Goal: Task Accomplishment & Management: Use online tool/utility

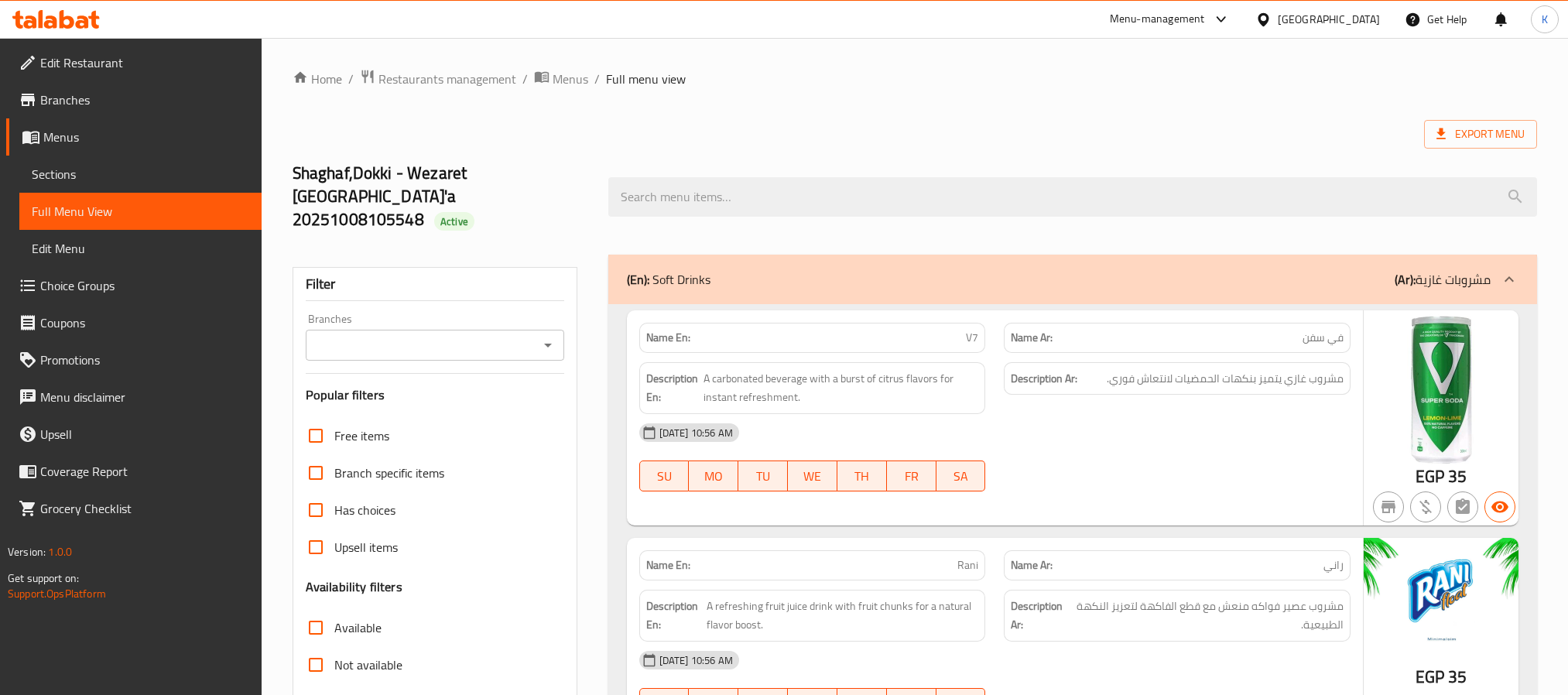
scroll to position [8776, 0]
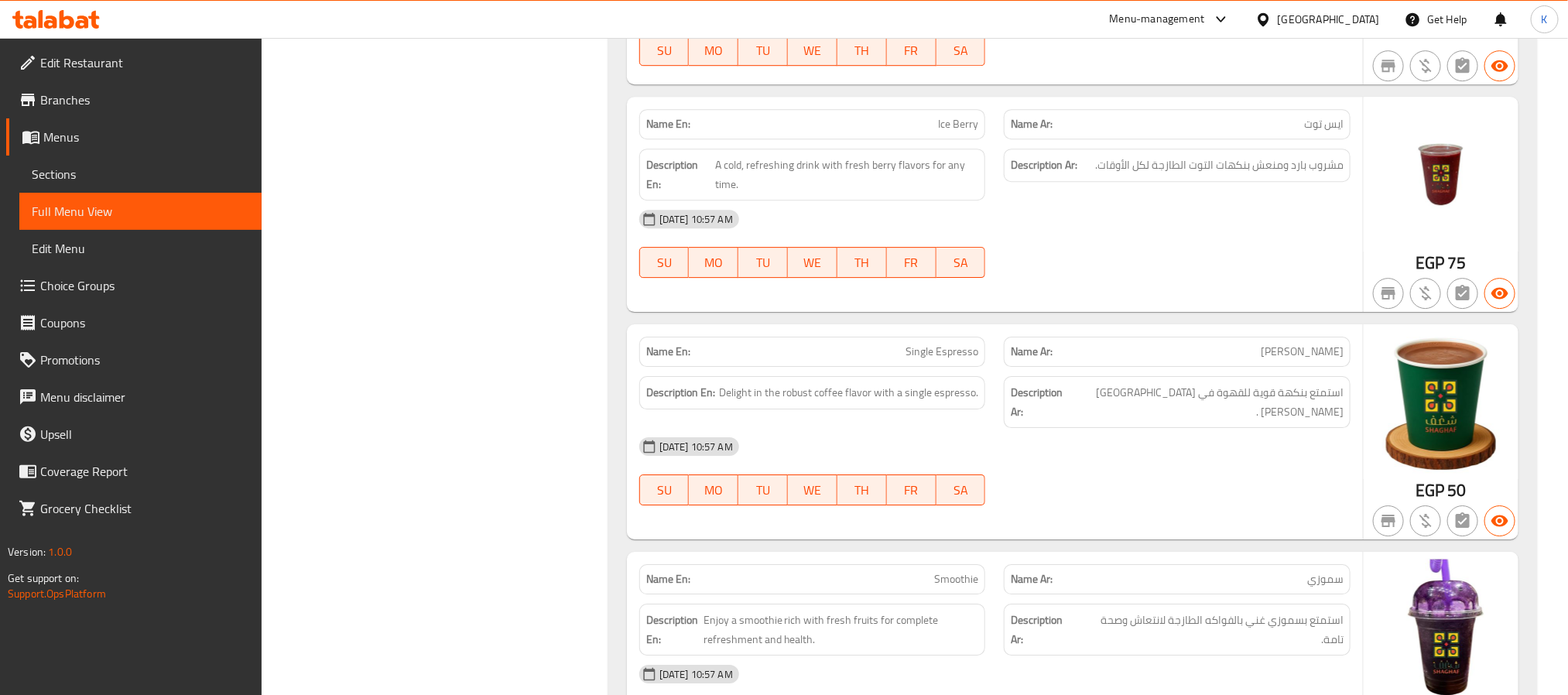
click at [1074, 460] on div "[DATE] 10:57 AM SU MO TU WE TH FR SA" at bounding box center [995, 471] width 730 height 87
click at [90, 136] on span "Menus" at bounding box center [146, 137] width 206 height 19
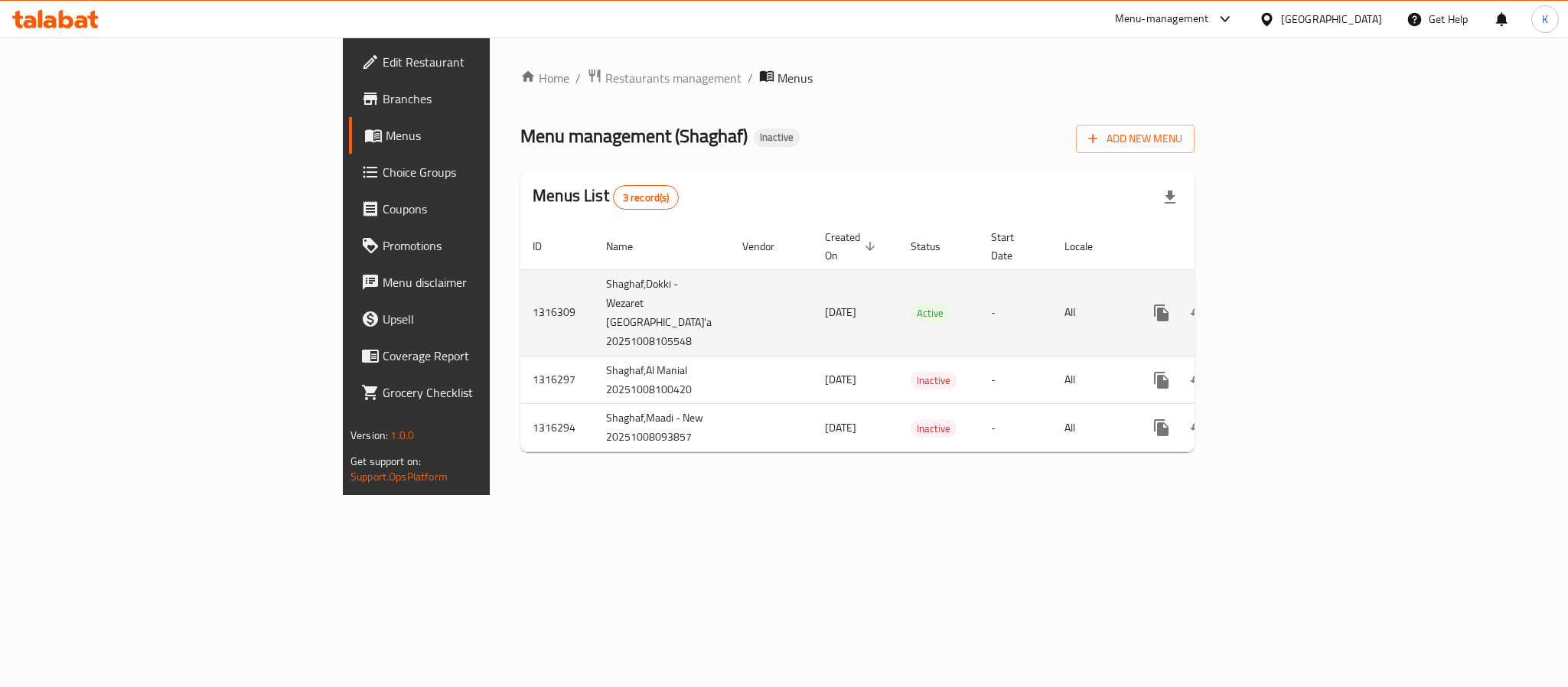
click at [1279, 306] on icon "enhanced table" at bounding box center [1272, 313] width 14 height 14
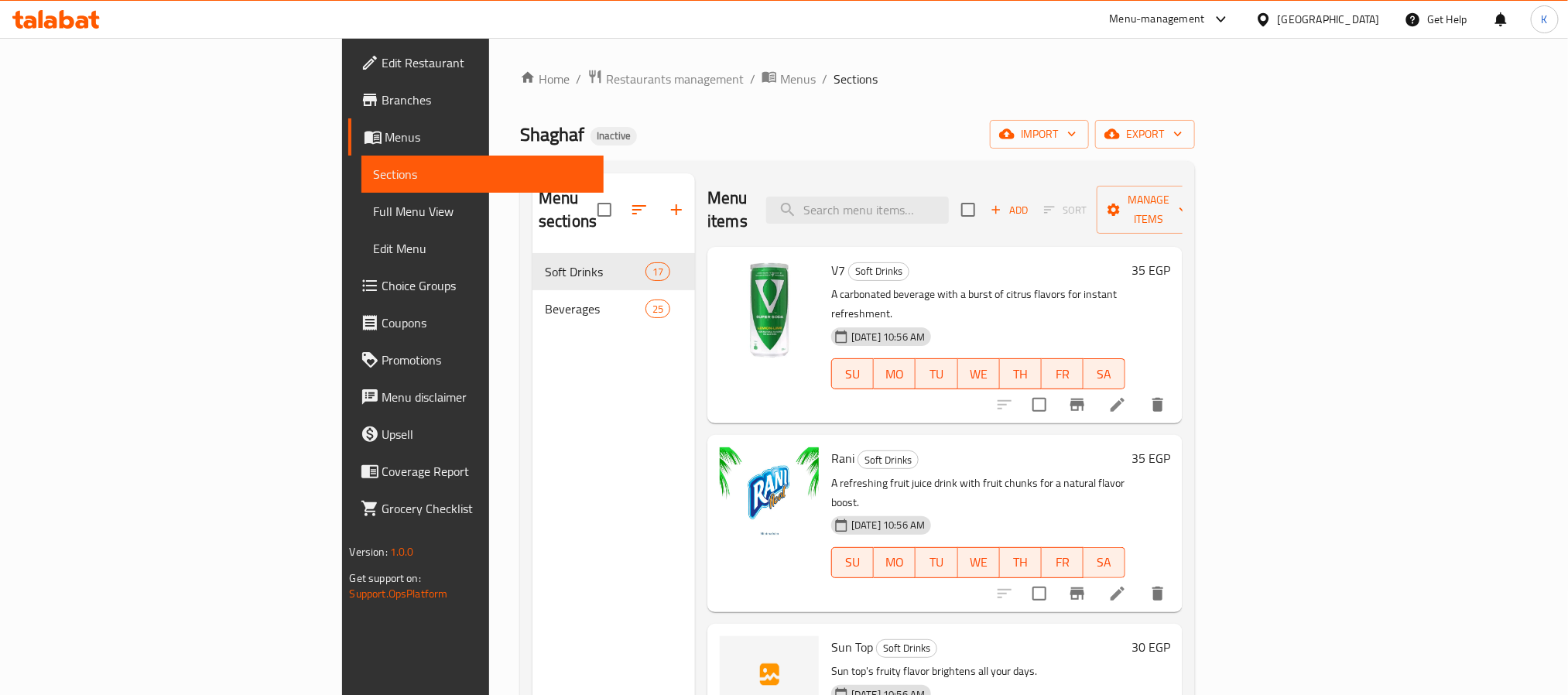
click at [374, 221] on span "Full Menu View" at bounding box center [482, 211] width 217 height 19
click at [374, 207] on span "Full Menu View" at bounding box center [482, 211] width 217 height 19
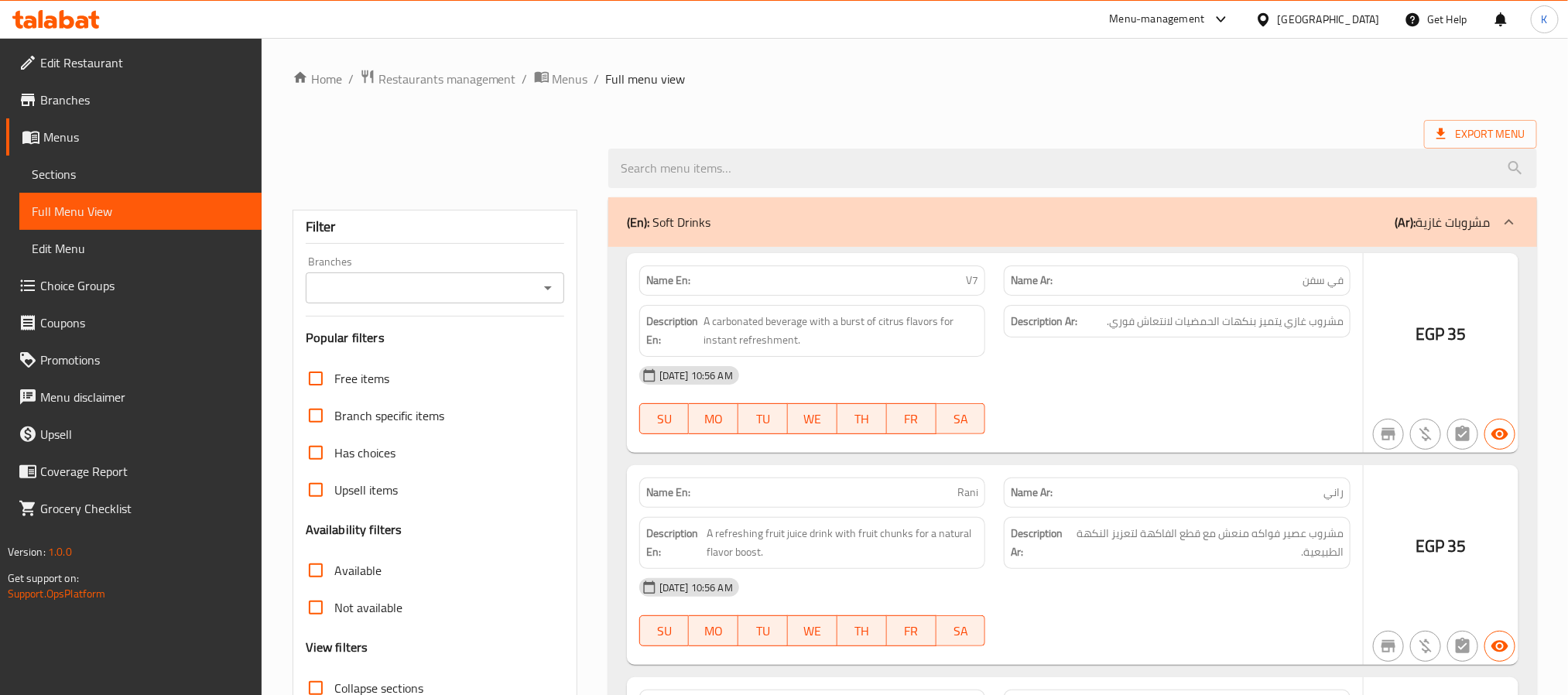
click at [131, 215] on span "Full Menu View" at bounding box center [140, 211] width 217 height 19
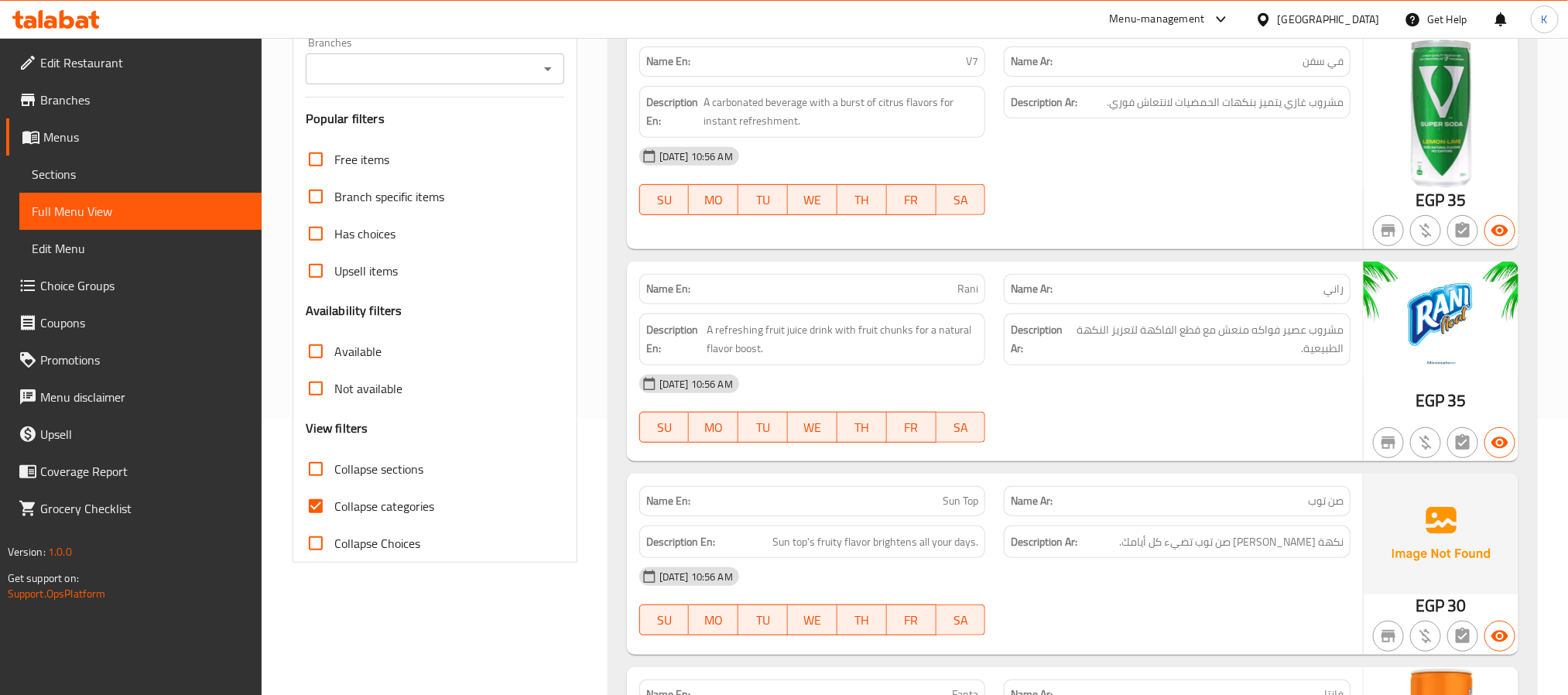
scroll to position [542, 0]
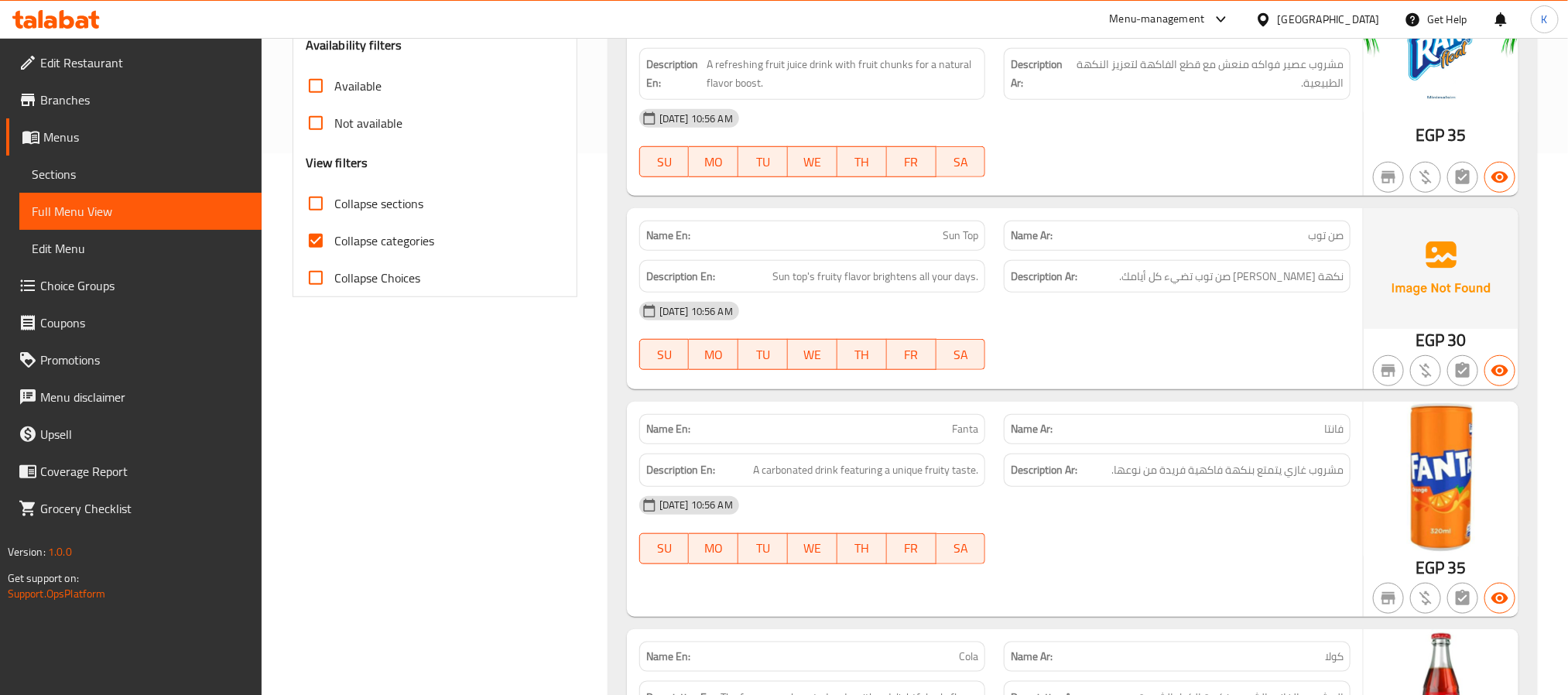
click at [397, 231] on span "Collapse categories" at bounding box center [384, 241] width 100 height 19
click at [334, 223] on input "Collapse categories" at bounding box center [315, 241] width 37 height 37
checkbox input "false"
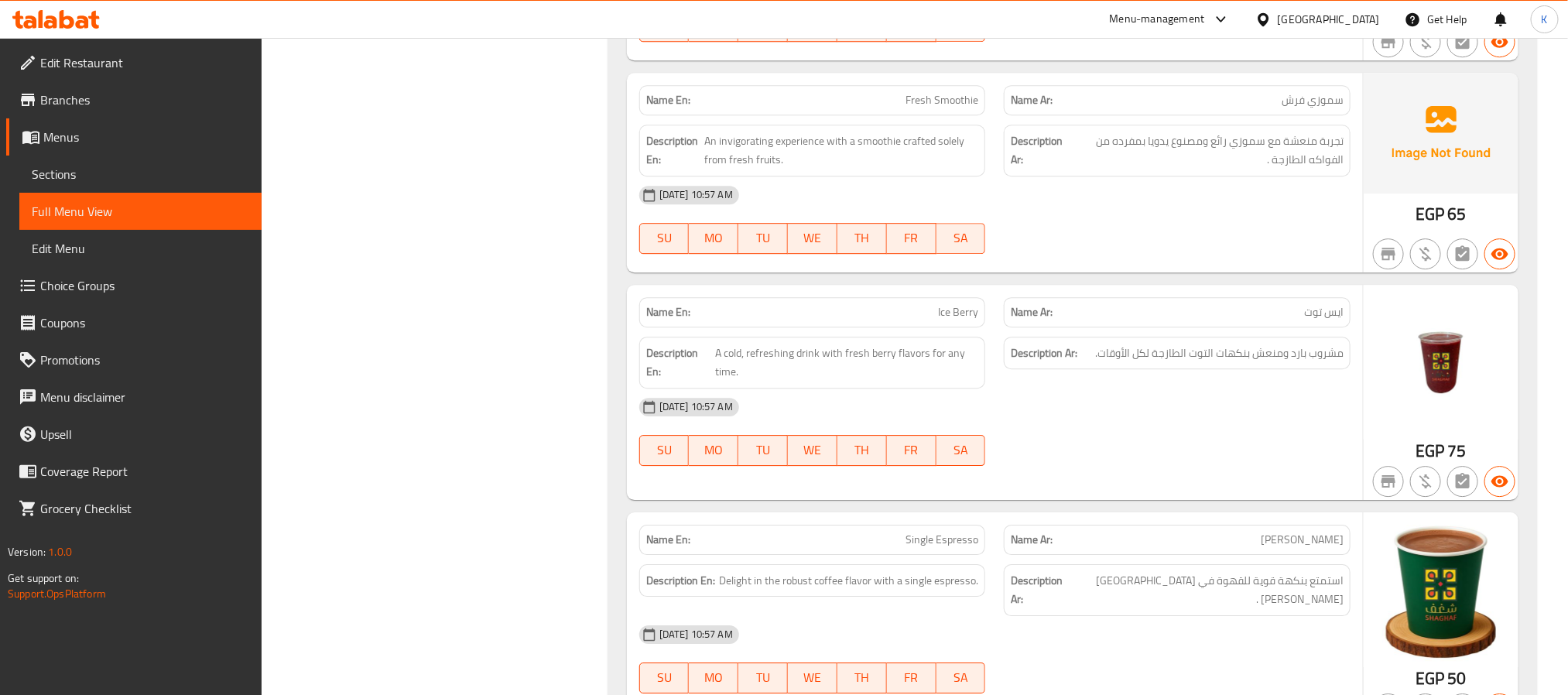
scroll to position [9, 0]
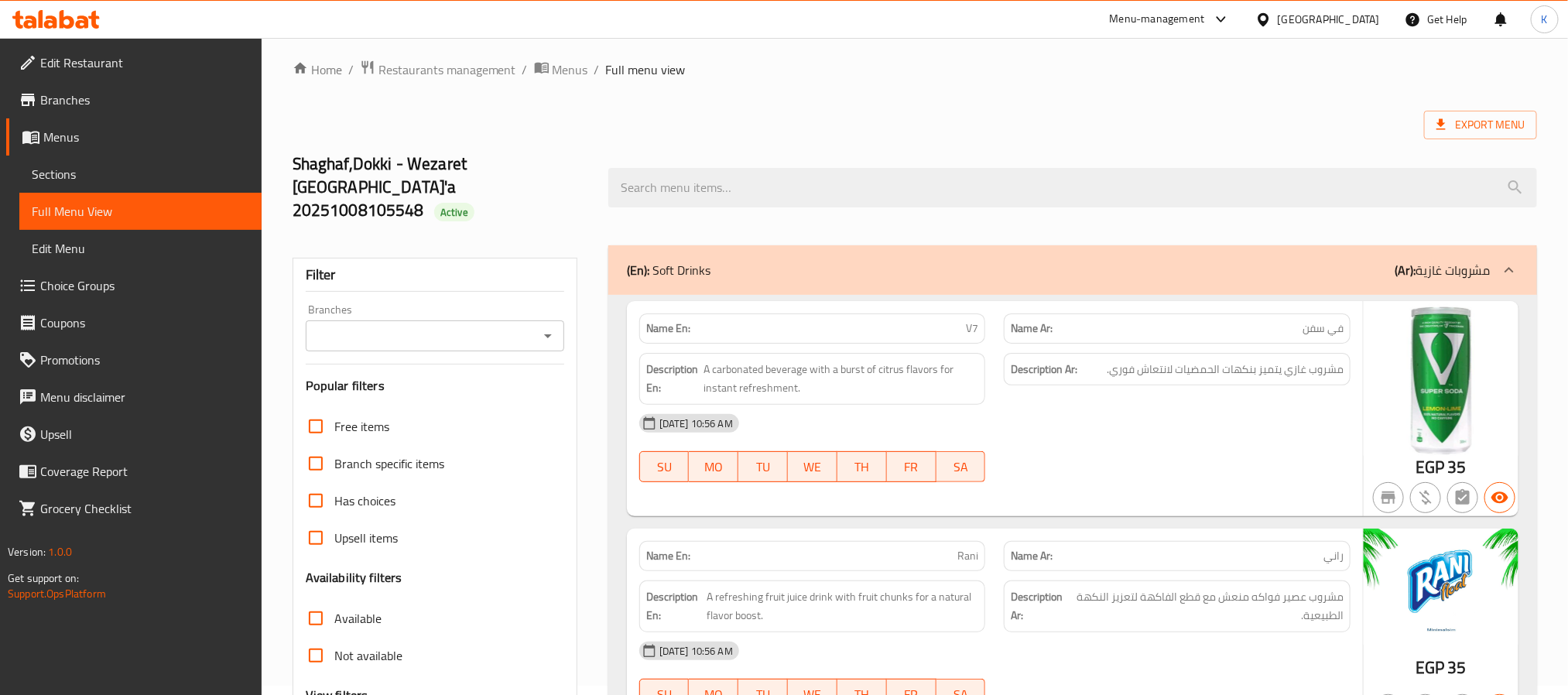
click at [1058, 139] on div "Shaghaf,Dokki - Wezaret [GEOGRAPHIC_DATA]'a 20251008105548 Active" at bounding box center [915, 187] width 1263 height 115
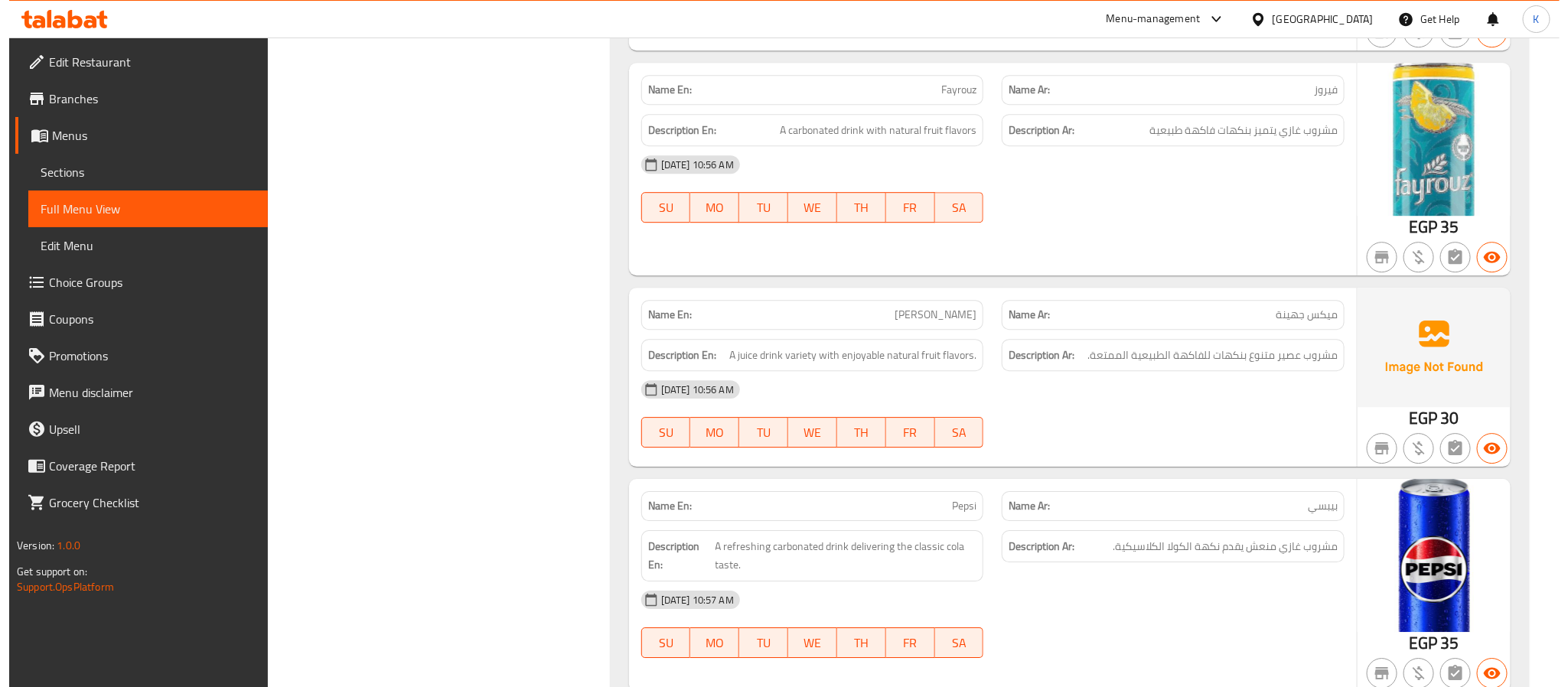
scroll to position [0, 0]
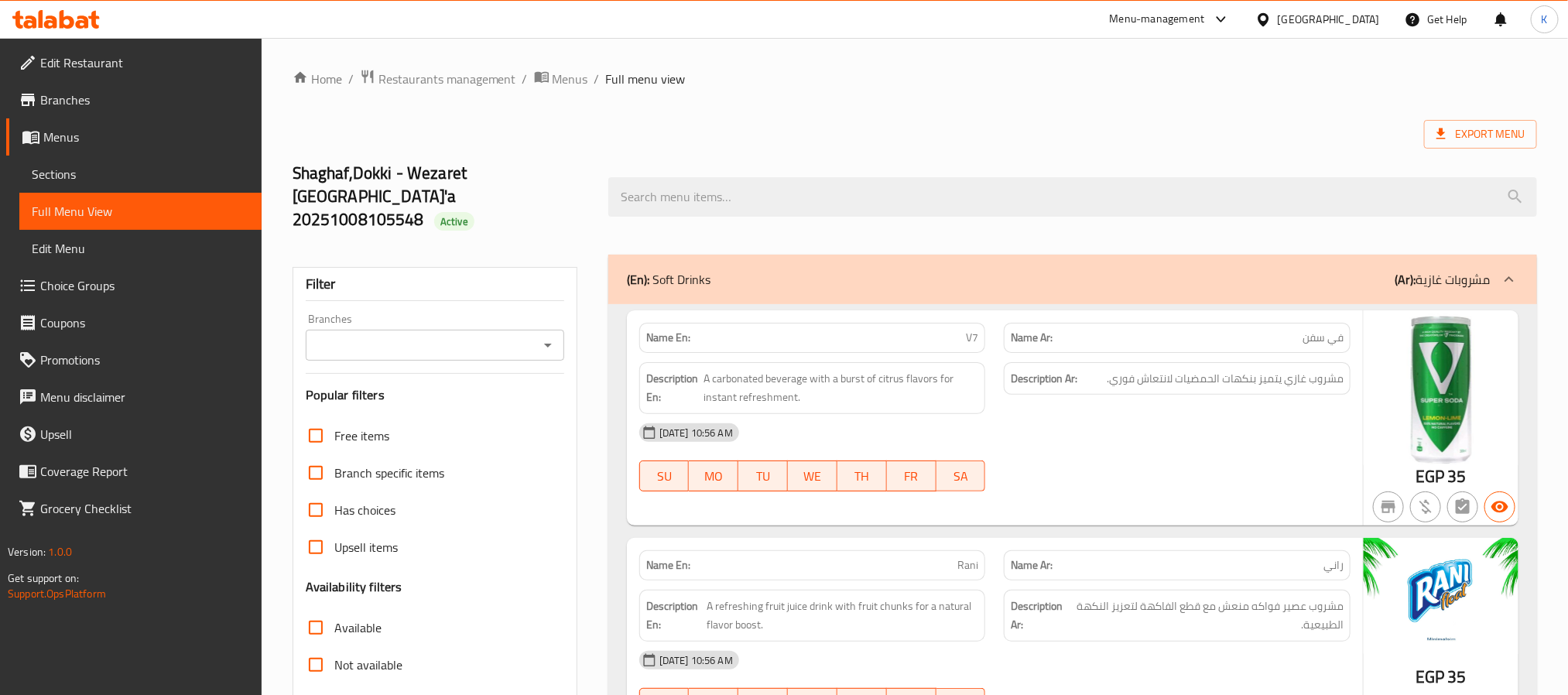
click at [105, 66] on span "Edit Restaurant" at bounding box center [144, 63] width 209 height 19
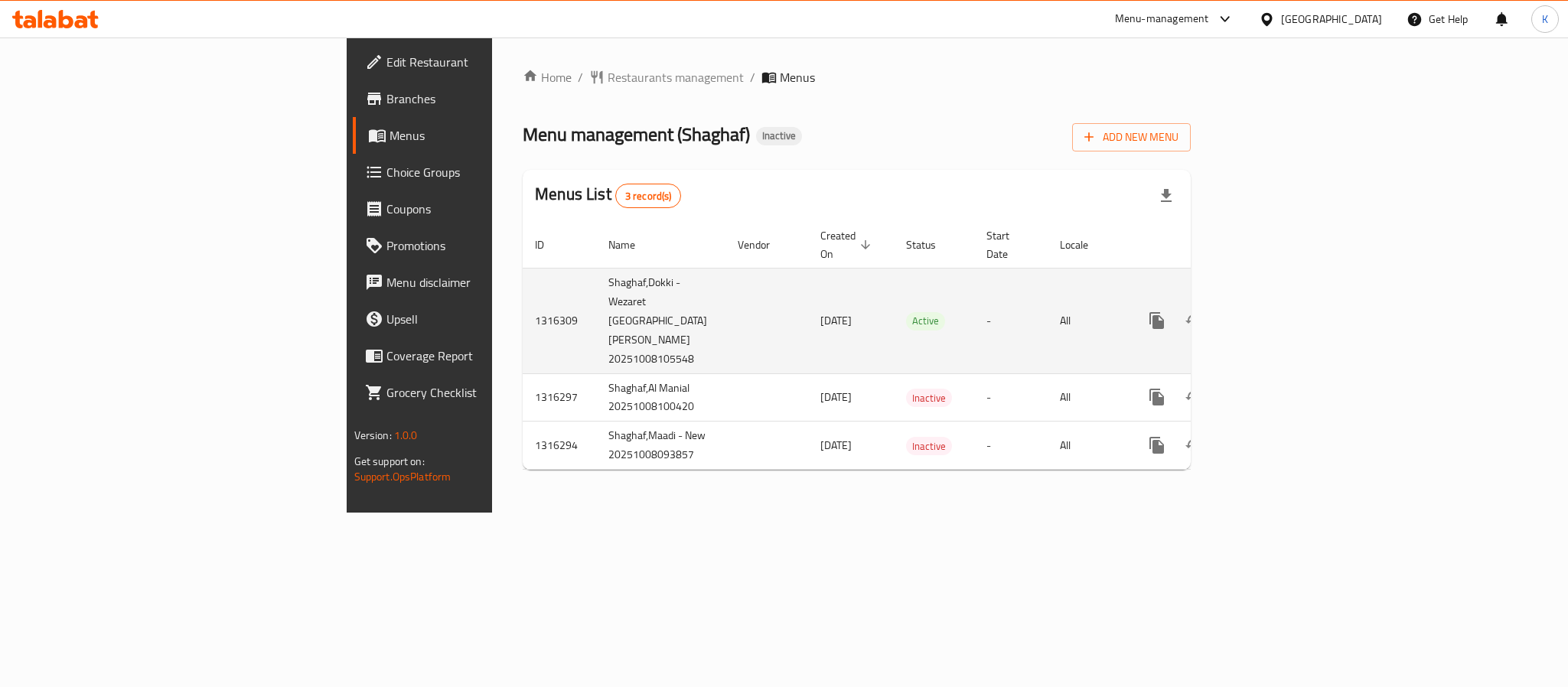
click at [1277, 312] on icon "enhanced table" at bounding box center [1267, 321] width 19 height 19
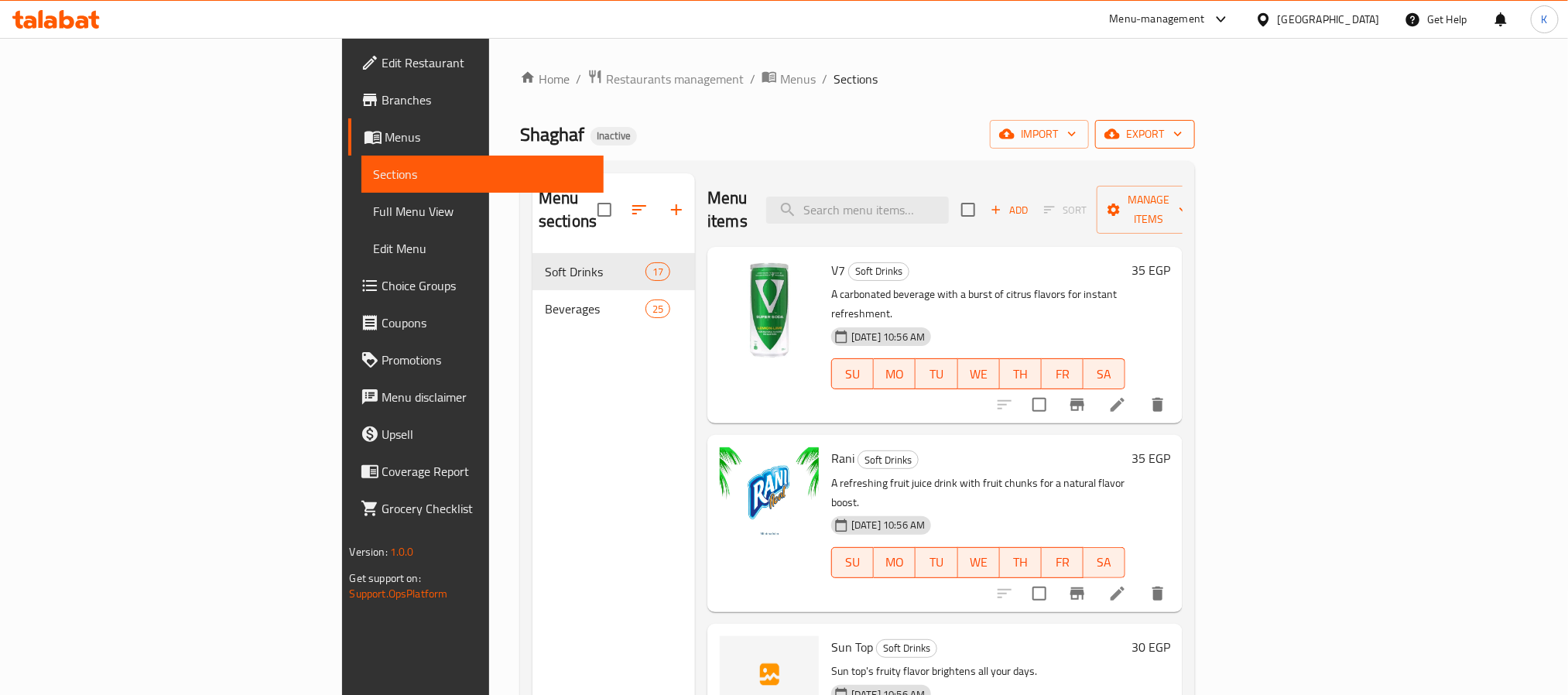
click at [1183, 140] on span "export" at bounding box center [1144, 134] width 75 height 20
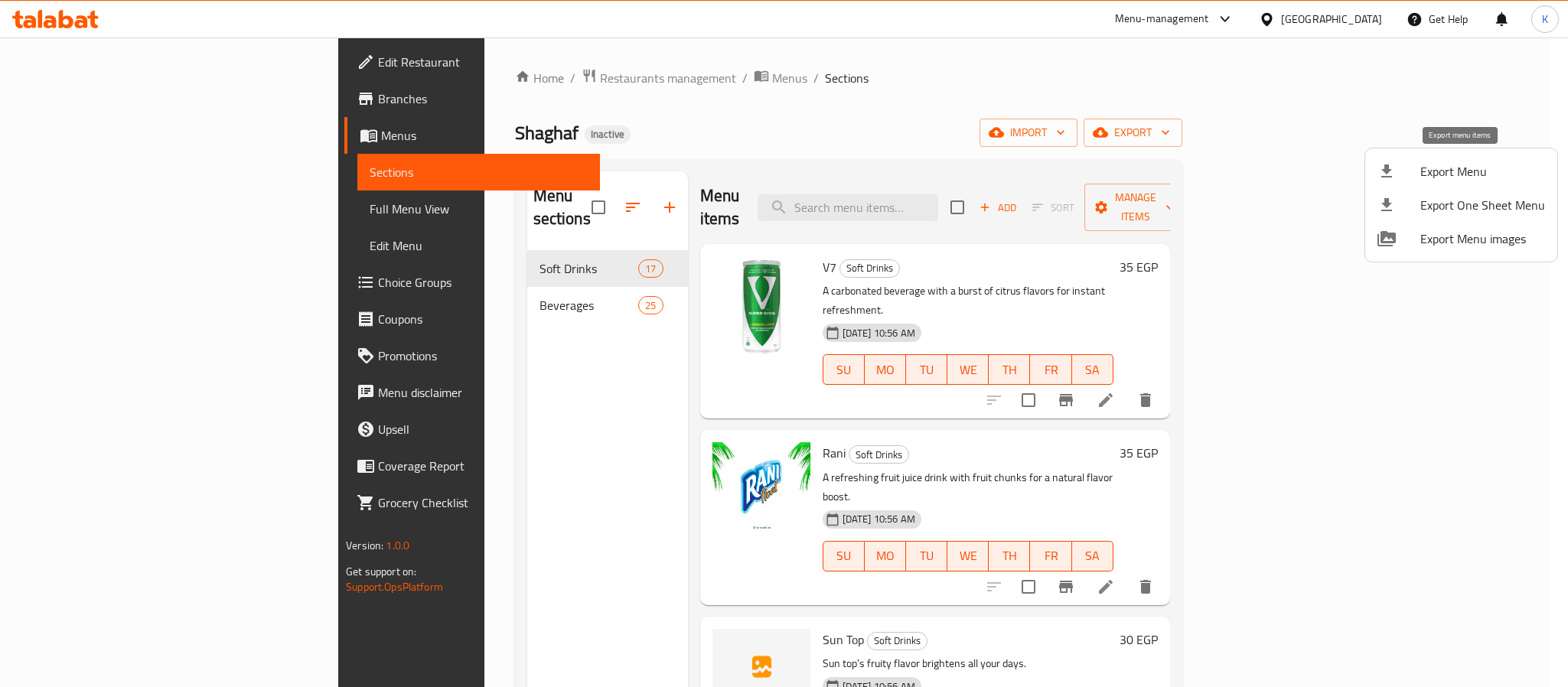
click at [1492, 167] on span "Export Menu" at bounding box center [1482, 172] width 125 height 19
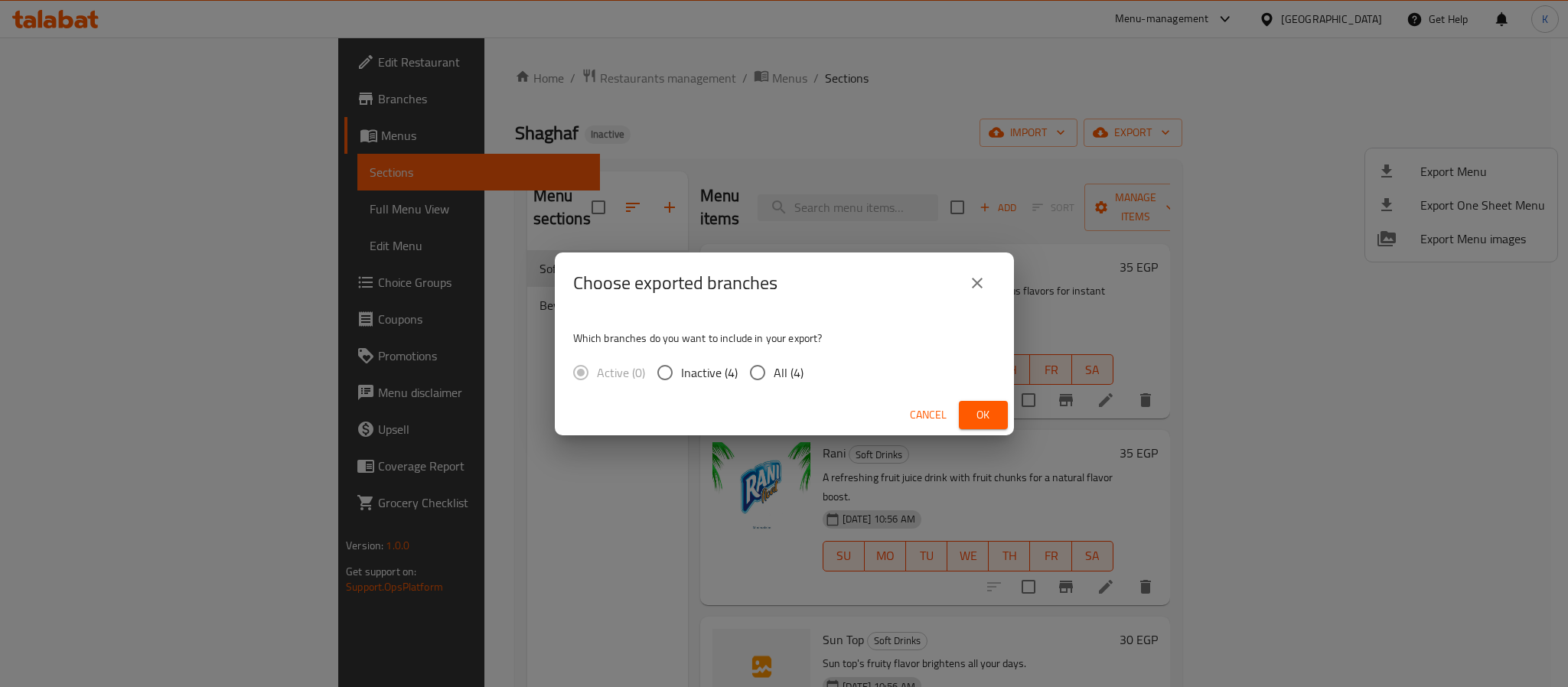
click at [759, 372] on input "All (4)" at bounding box center [758, 373] width 32 height 32
radio input "true"
click at [980, 416] on span "Ok" at bounding box center [983, 415] width 25 height 20
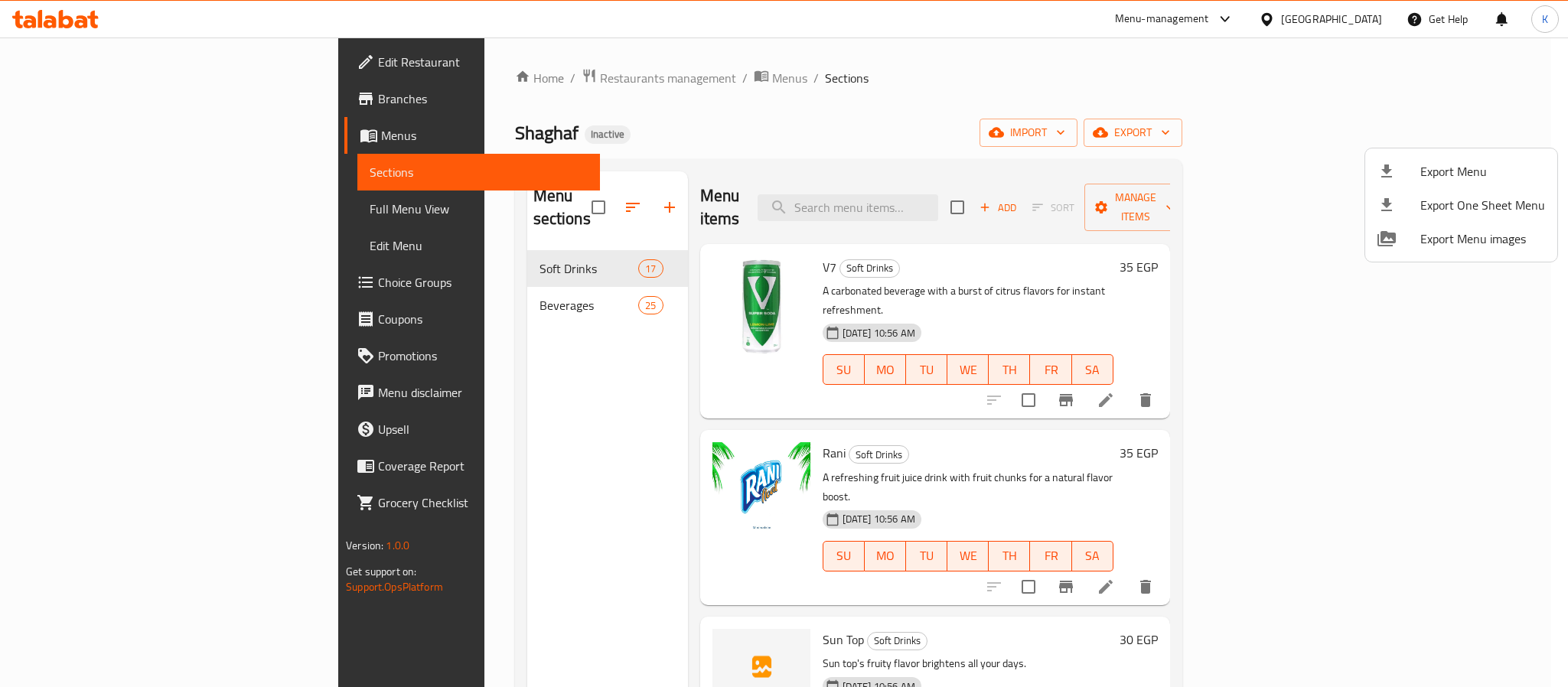
click at [625, 462] on div at bounding box center [784, 343] width 1568 height 687
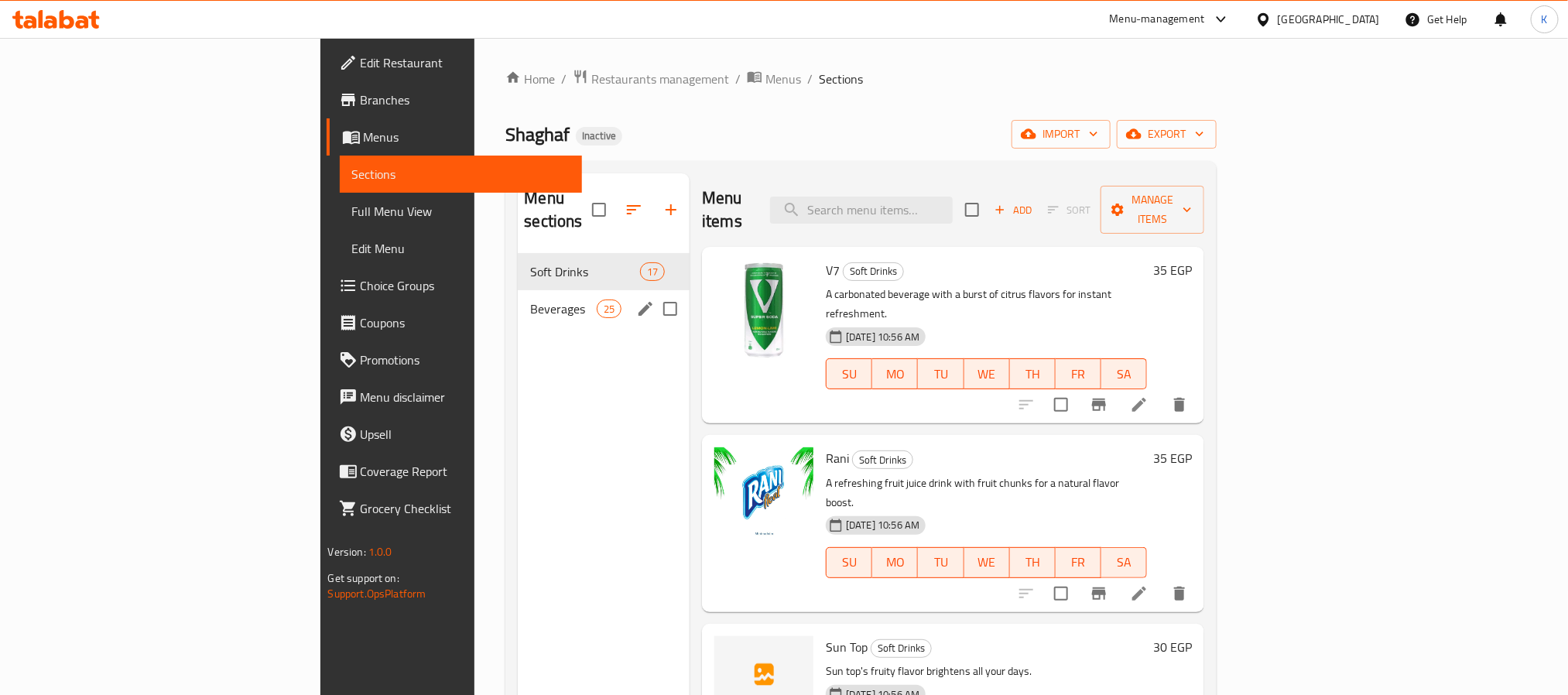
click at [518, 297] on div "Beverages 25" at bounding box center [604, 308] width 172 height 37
